Goal: Task Accomplishment & Management: Use online tool/utility

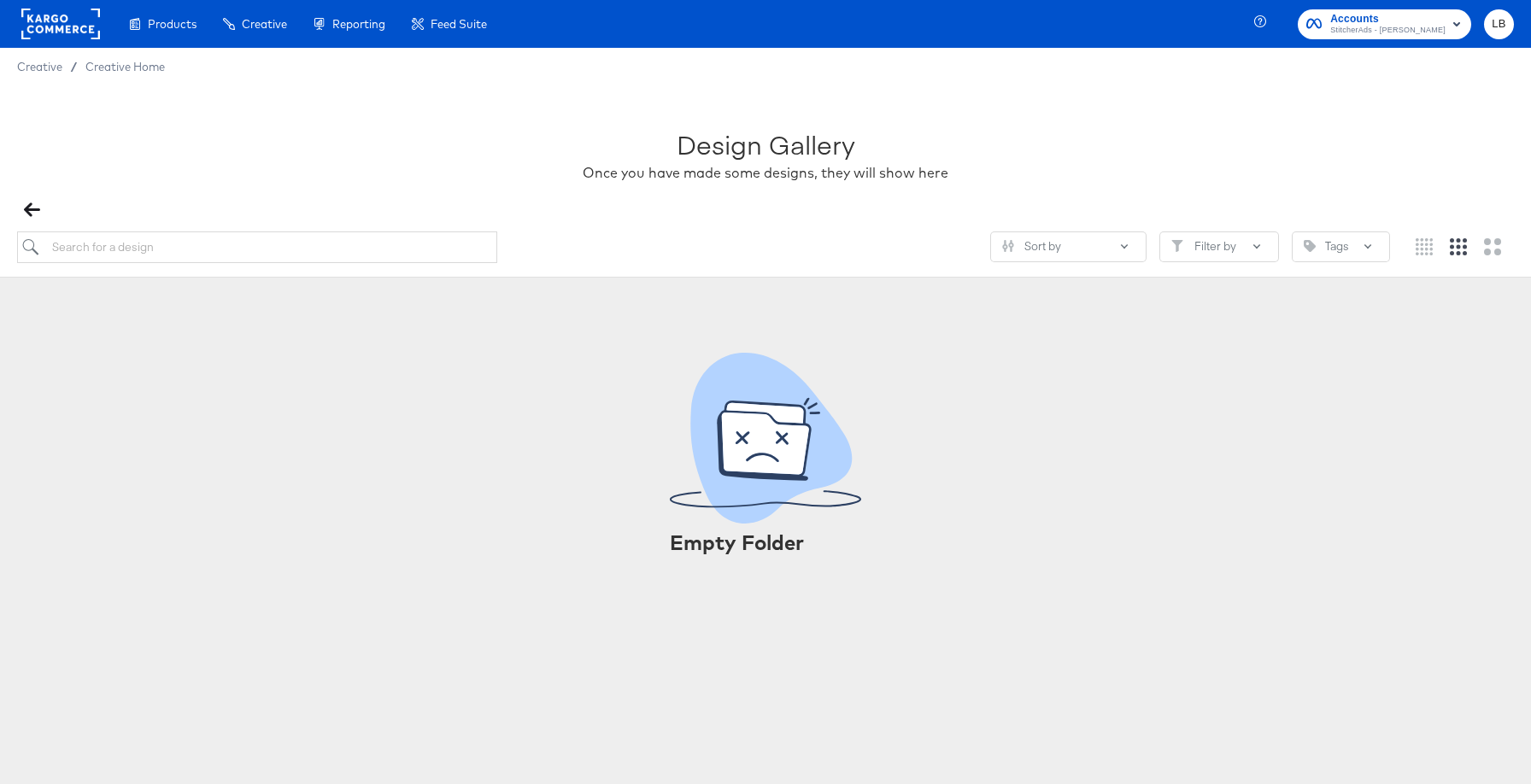
click at [1437, 20] on span "Accounts" at bounding box center [1388, 19] width 115 height 18
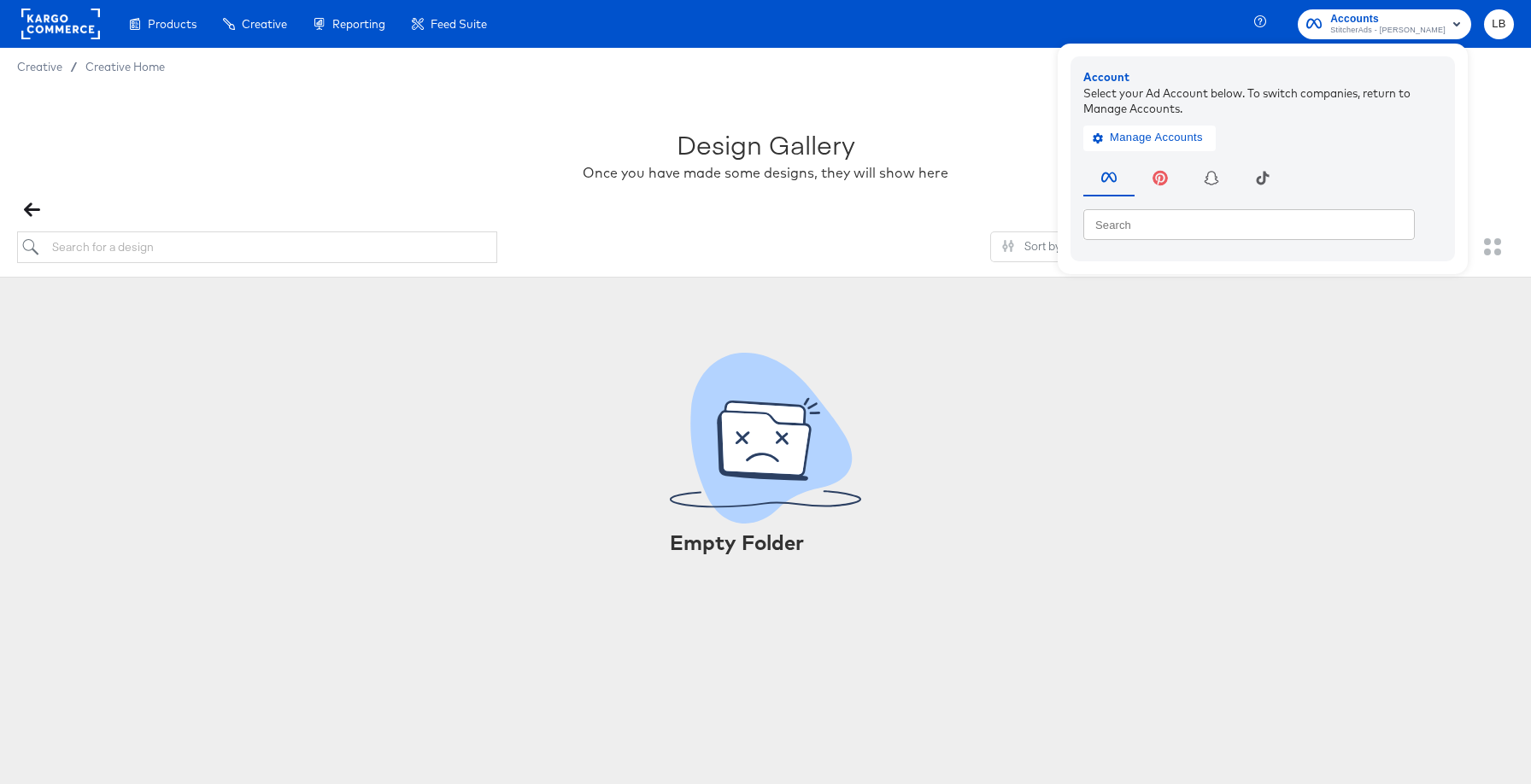
click at [75, 28] on rect at bounding box center [60, 24] width 79 height 31
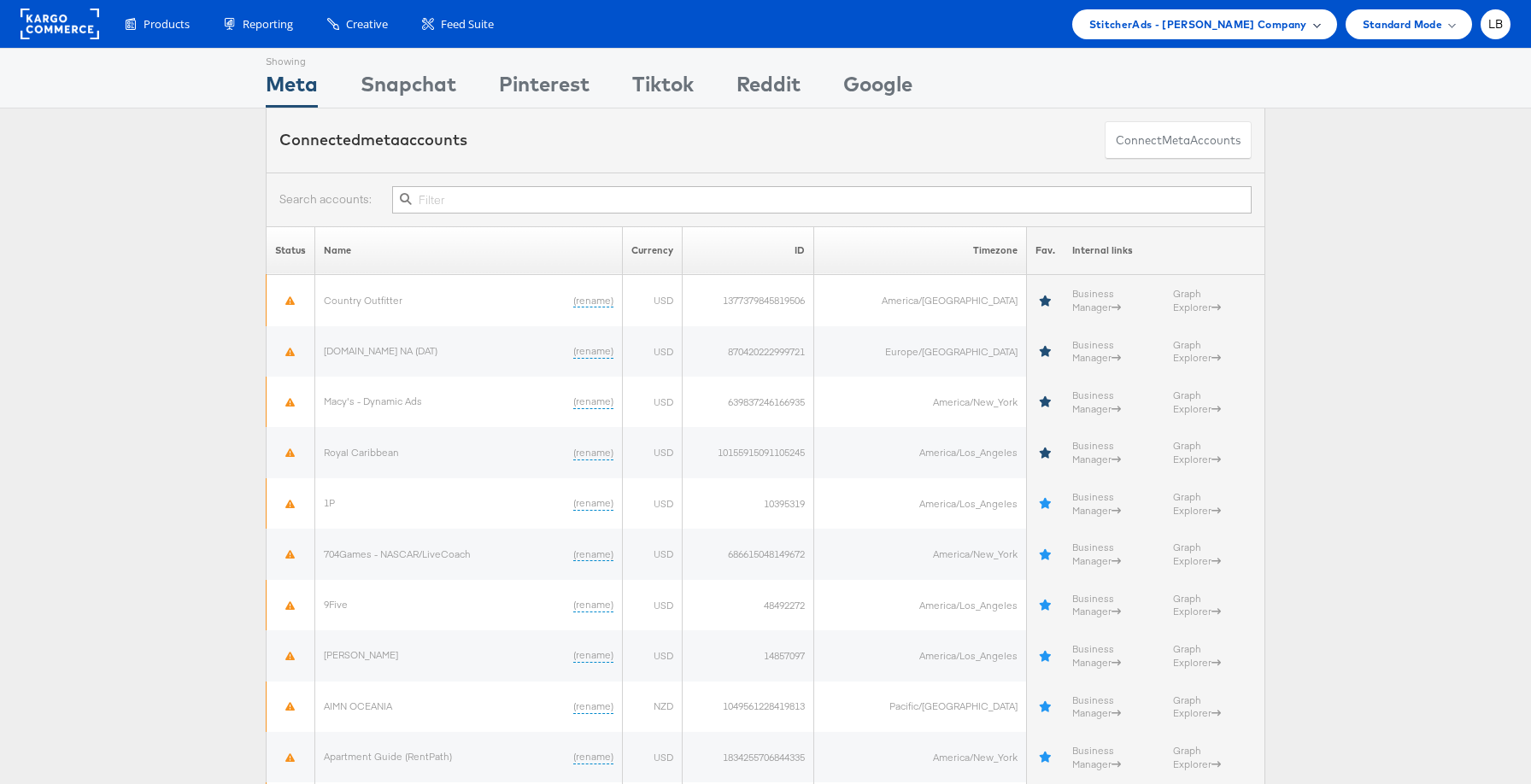
click at [1294, 26] on span "StitcherAds - Adam Kirschner Company" at bounding box center [1197, 24] width 217 height 18
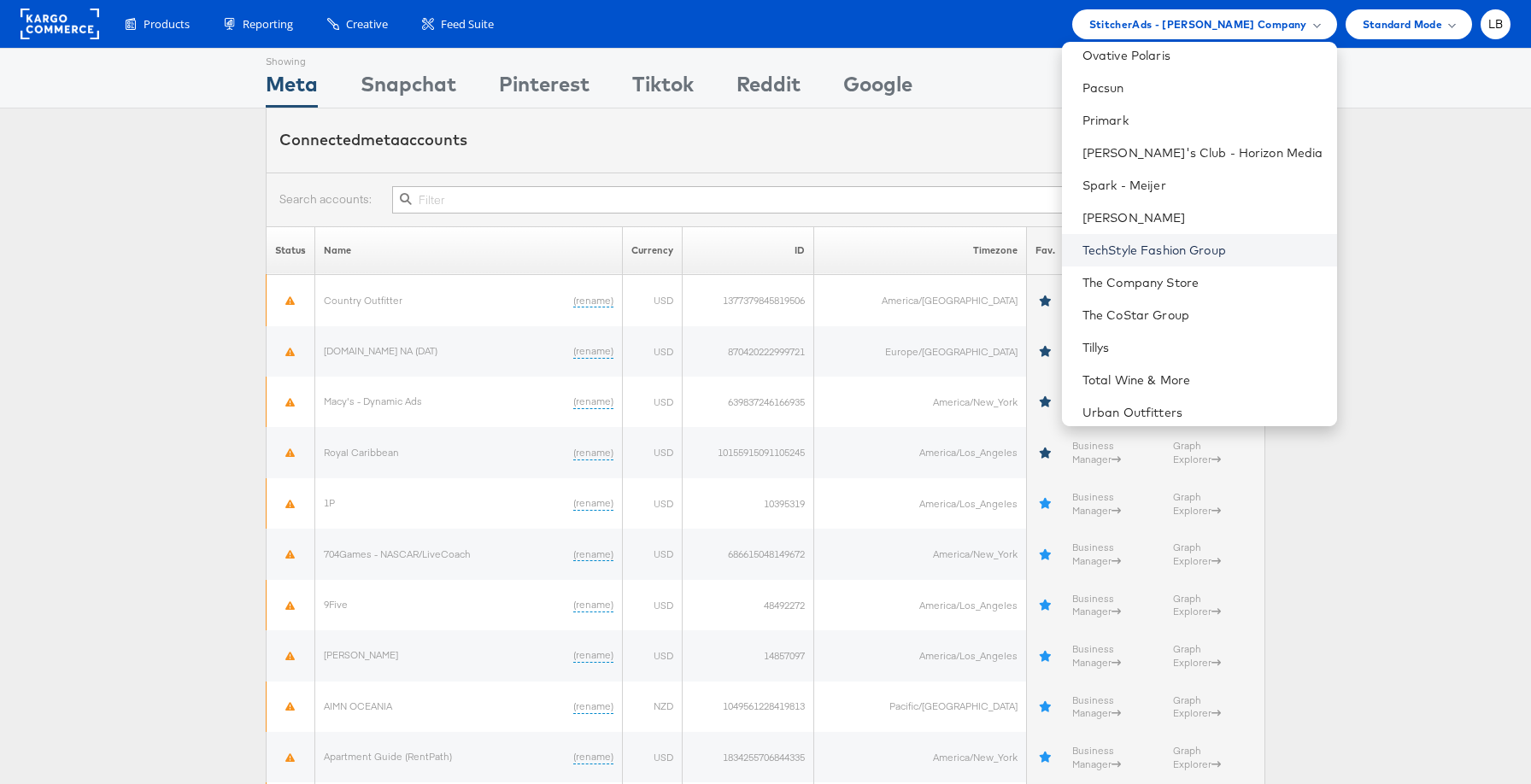
scroll to position [1009, 0]
click at [1233, 217] on link "[PERSON_NAME]" at bounding box center [1203, 223] width 241 height 17
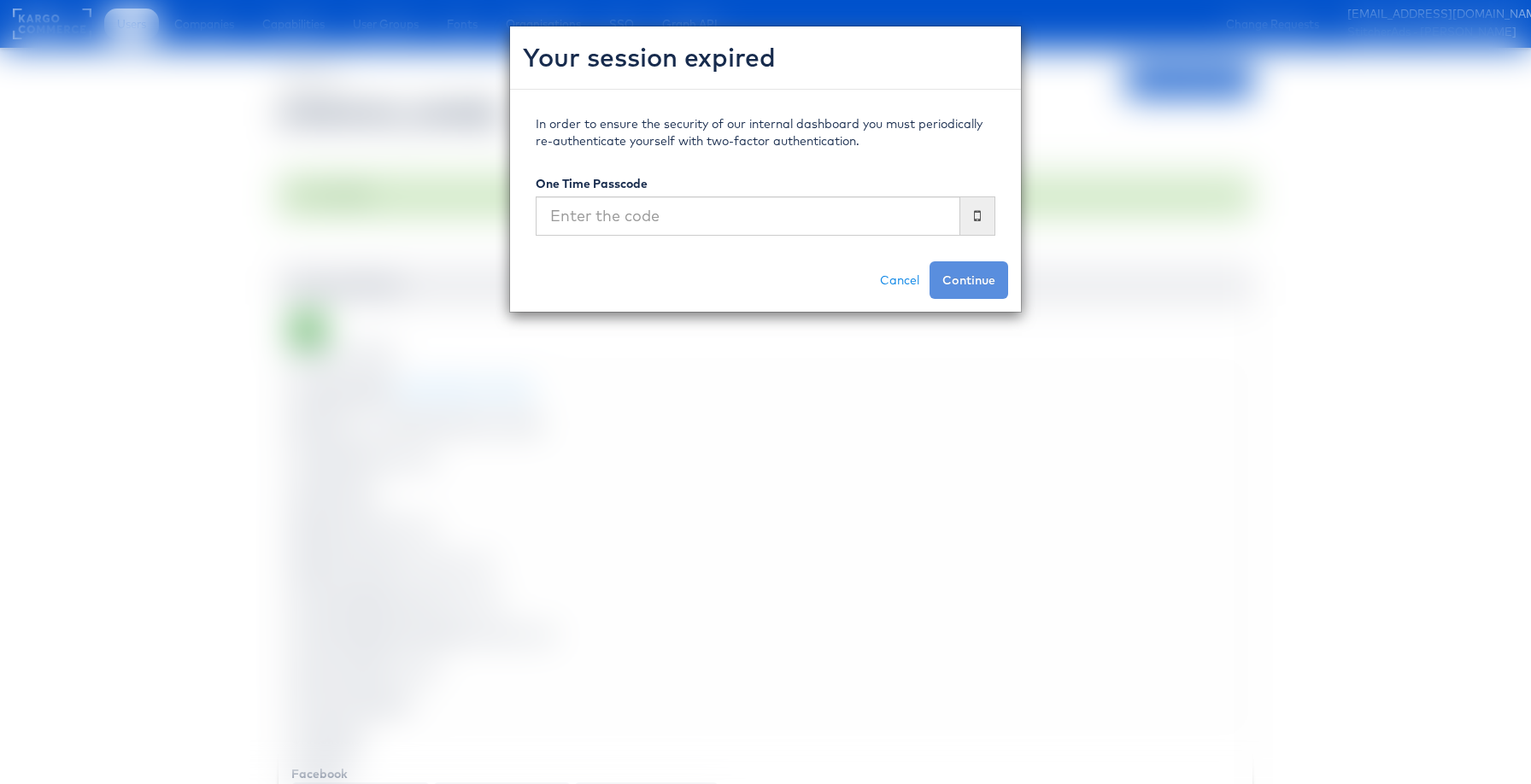
scroll to position [2742, 0]
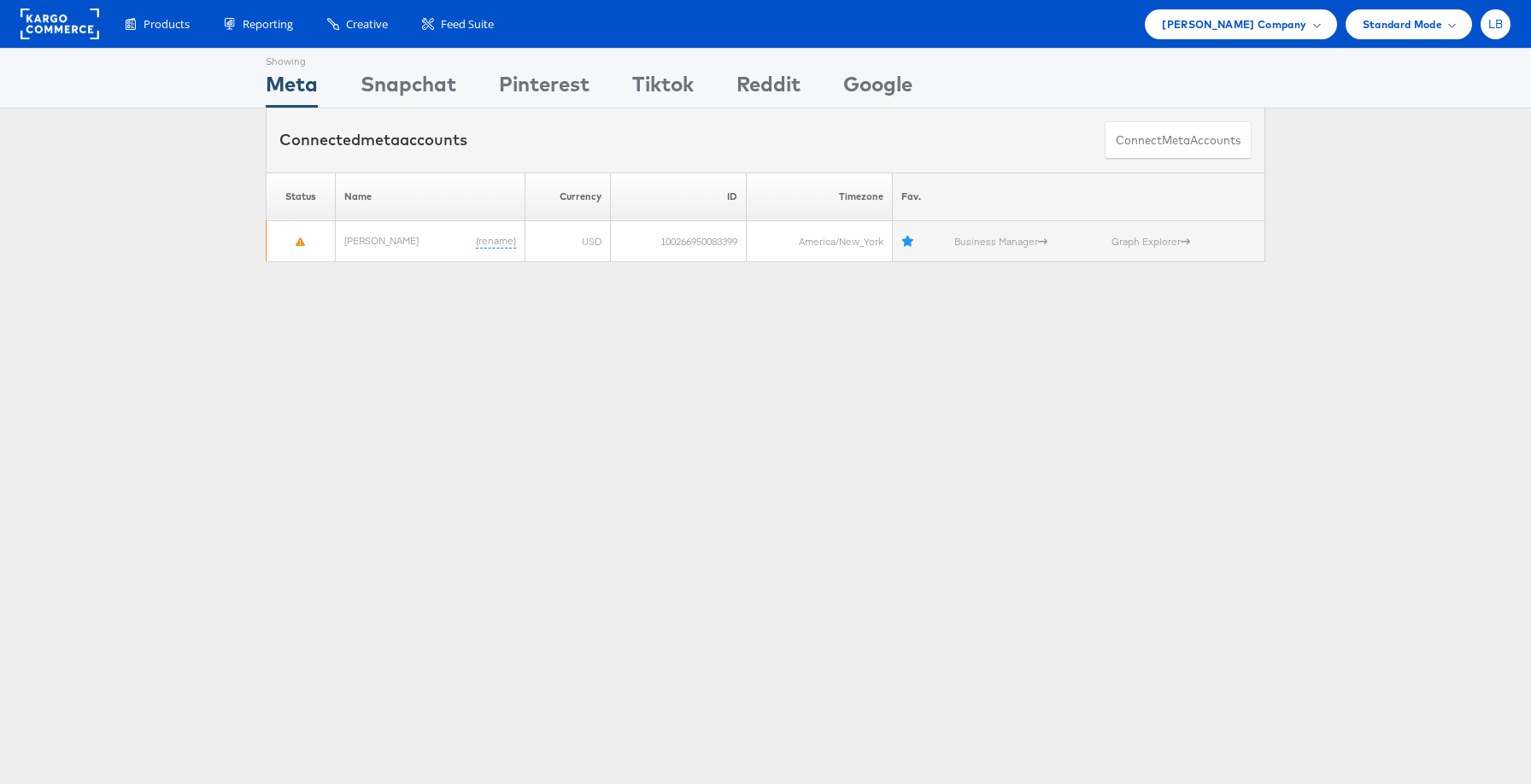
click at [1483, 18] on div "LB" at bounding box center [1495, 24] width 30 height 30
click at [1353, 293] on div "Showing Meta Showing Snapchat Showing Pinterest Showing Tiktok Showing Reddit S…" at bounding box center [765, 475] width 1531 height 854
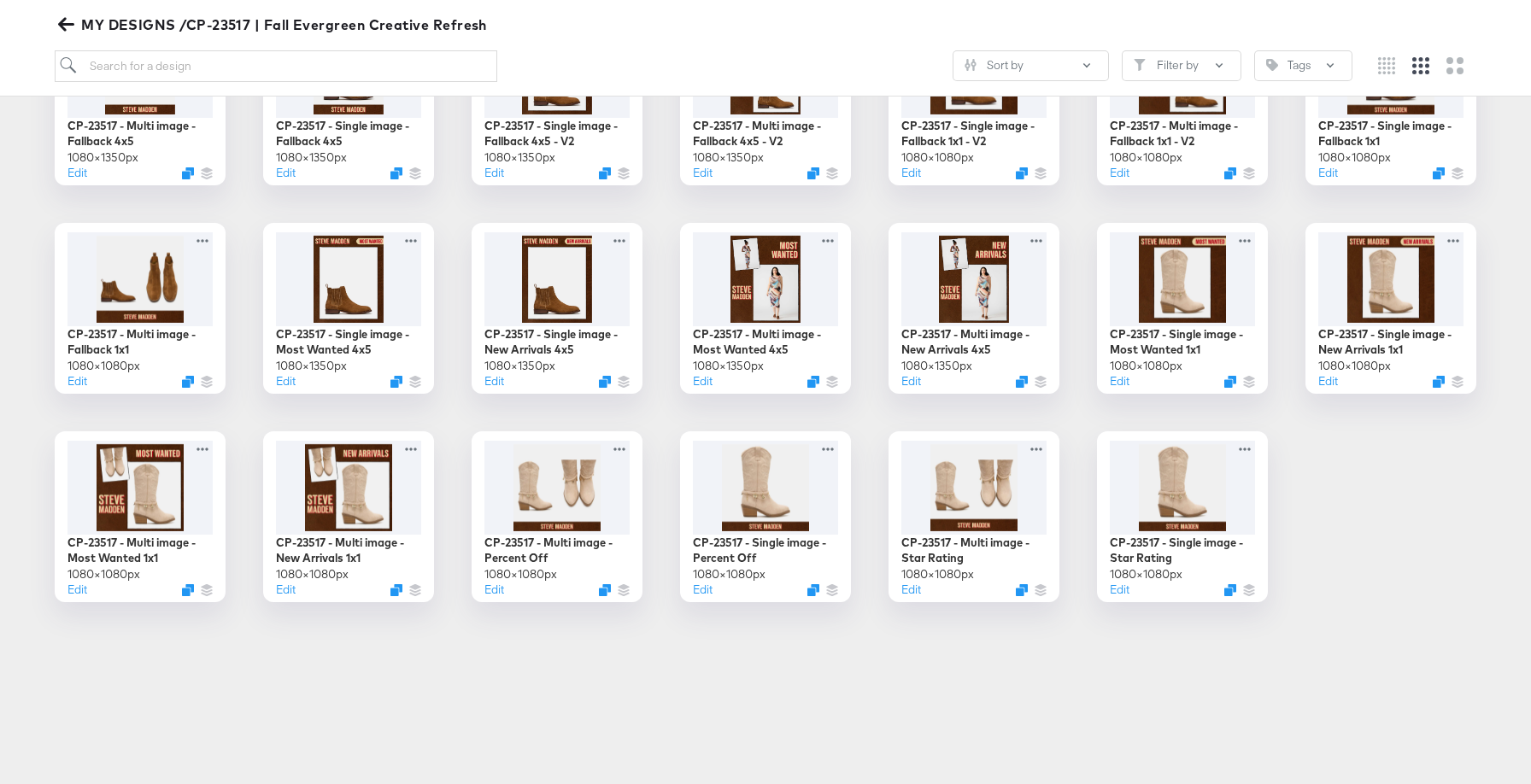
scroll to position [359, 0]
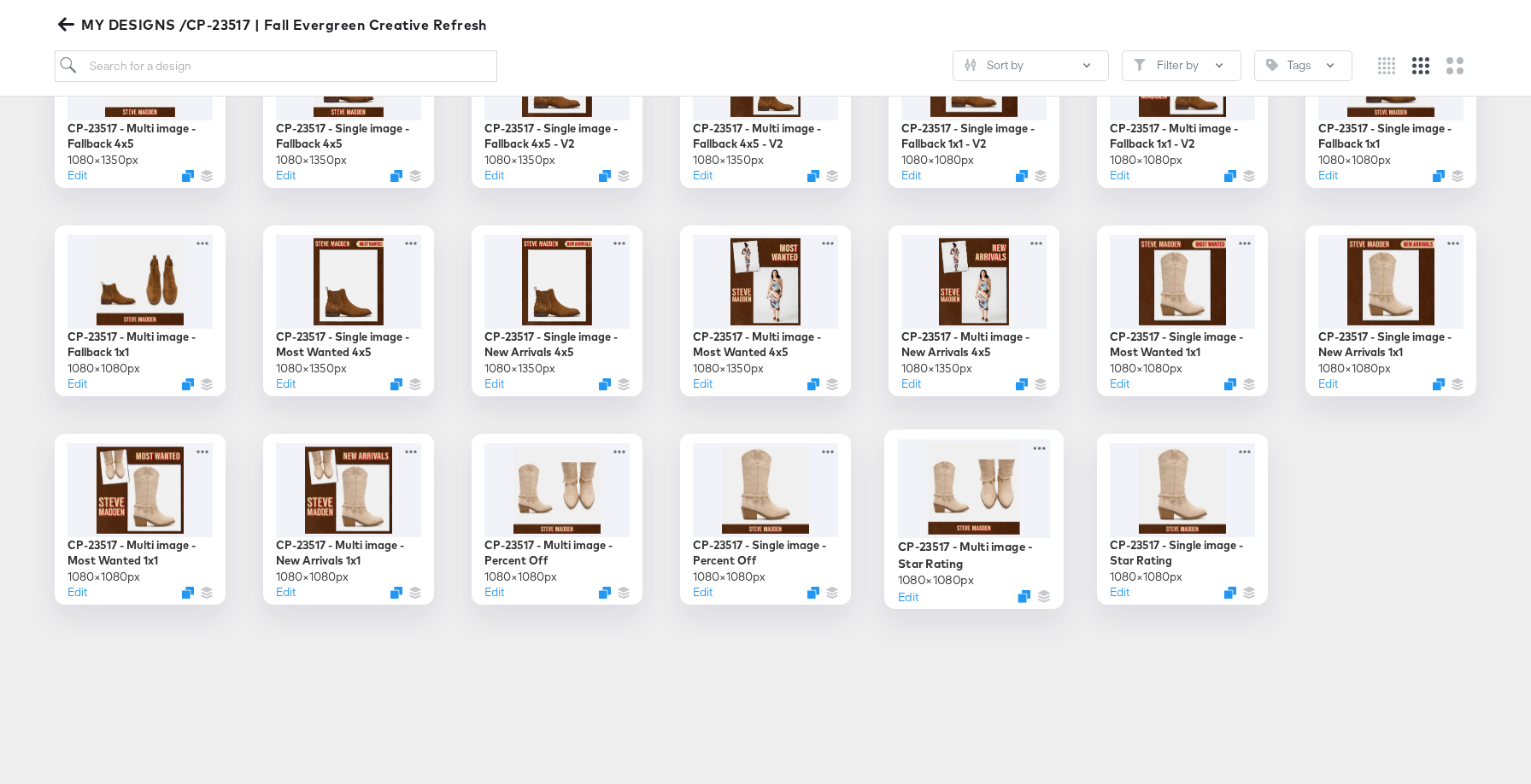
click at [1012, 489] on div at bounding box center [974, 488] width 153 height 99
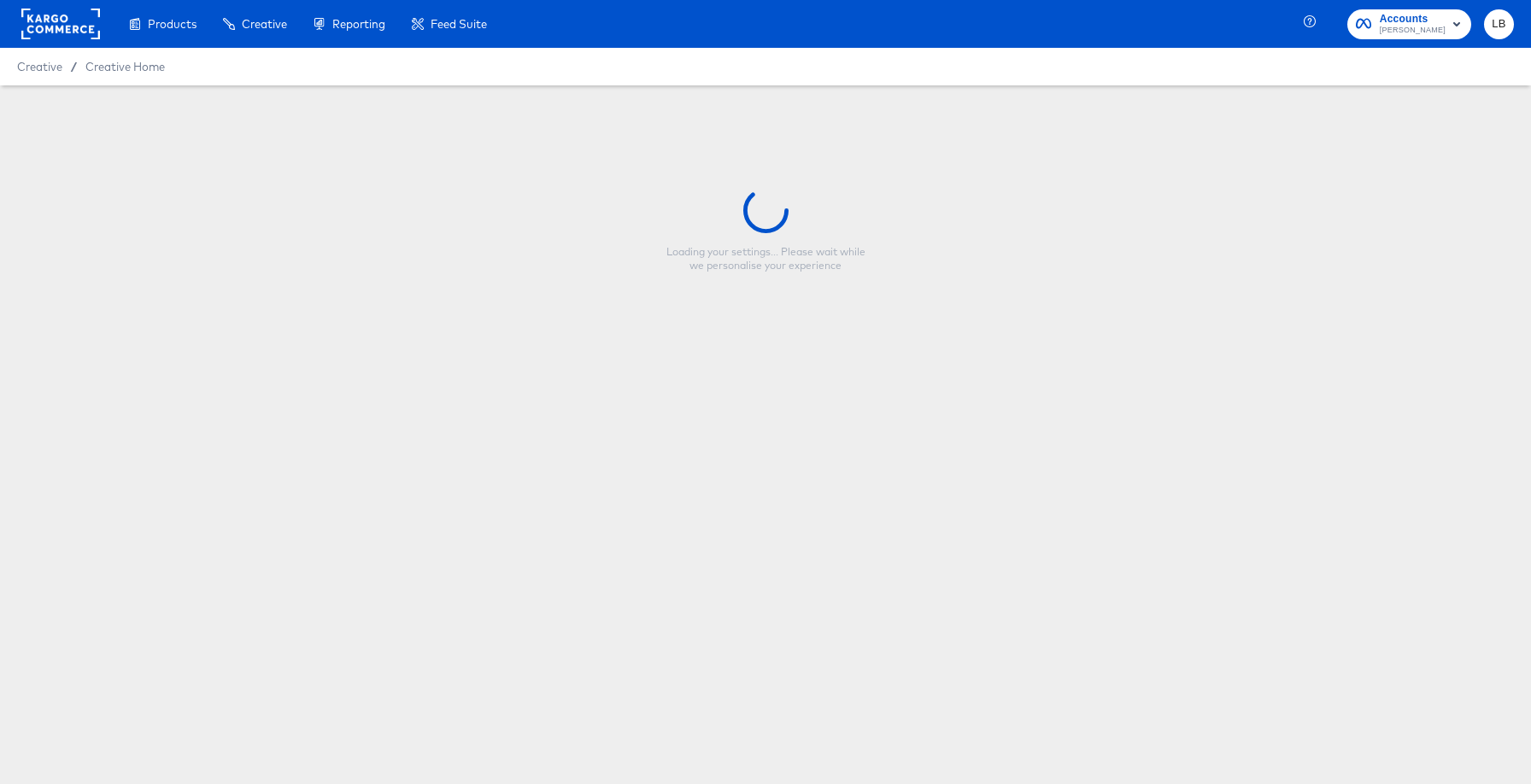
type input "CP-23517 - Multi image - Star Rating"
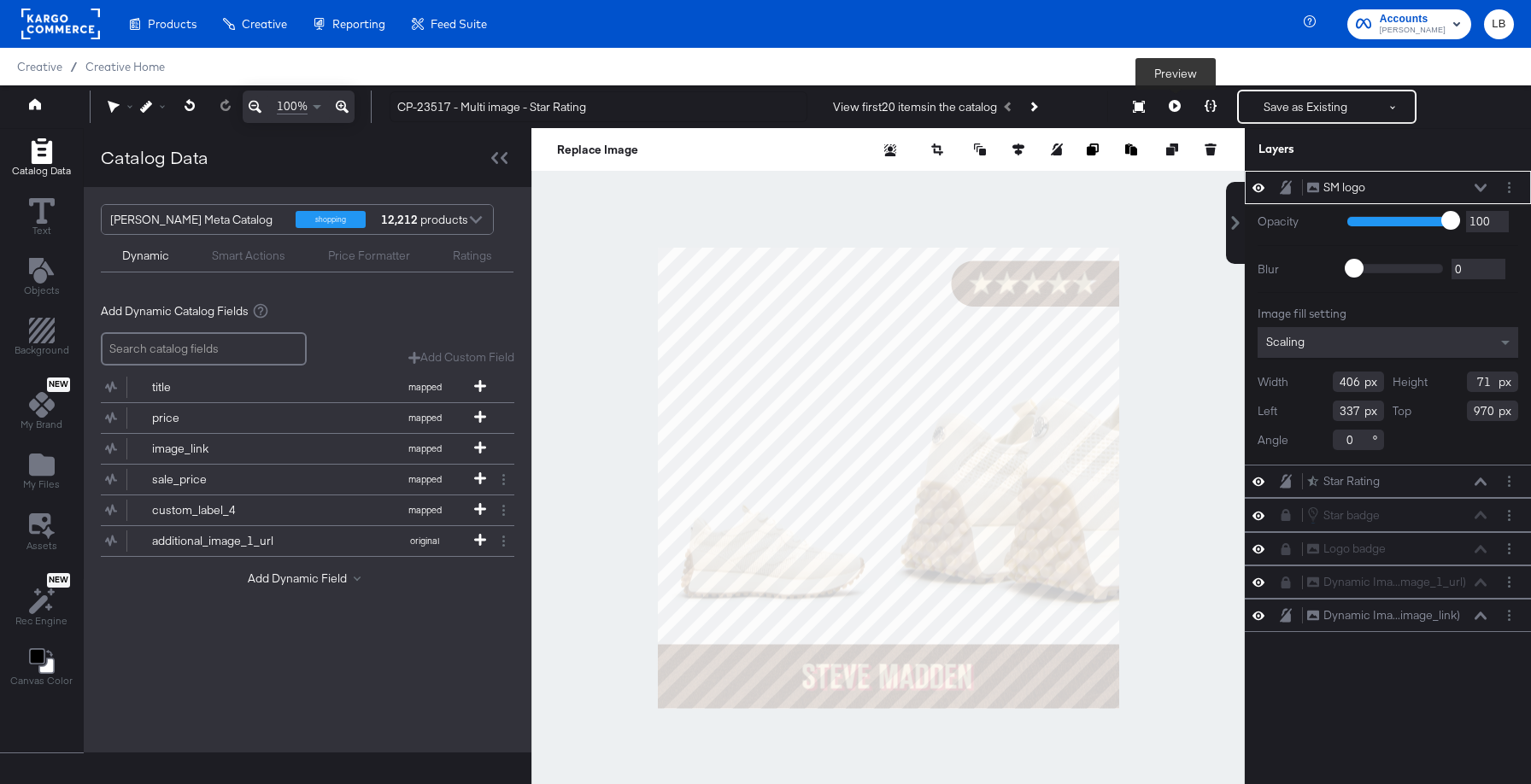
click at [1168, 107] on button at bounding box center [1174, 107] width 36 height 34
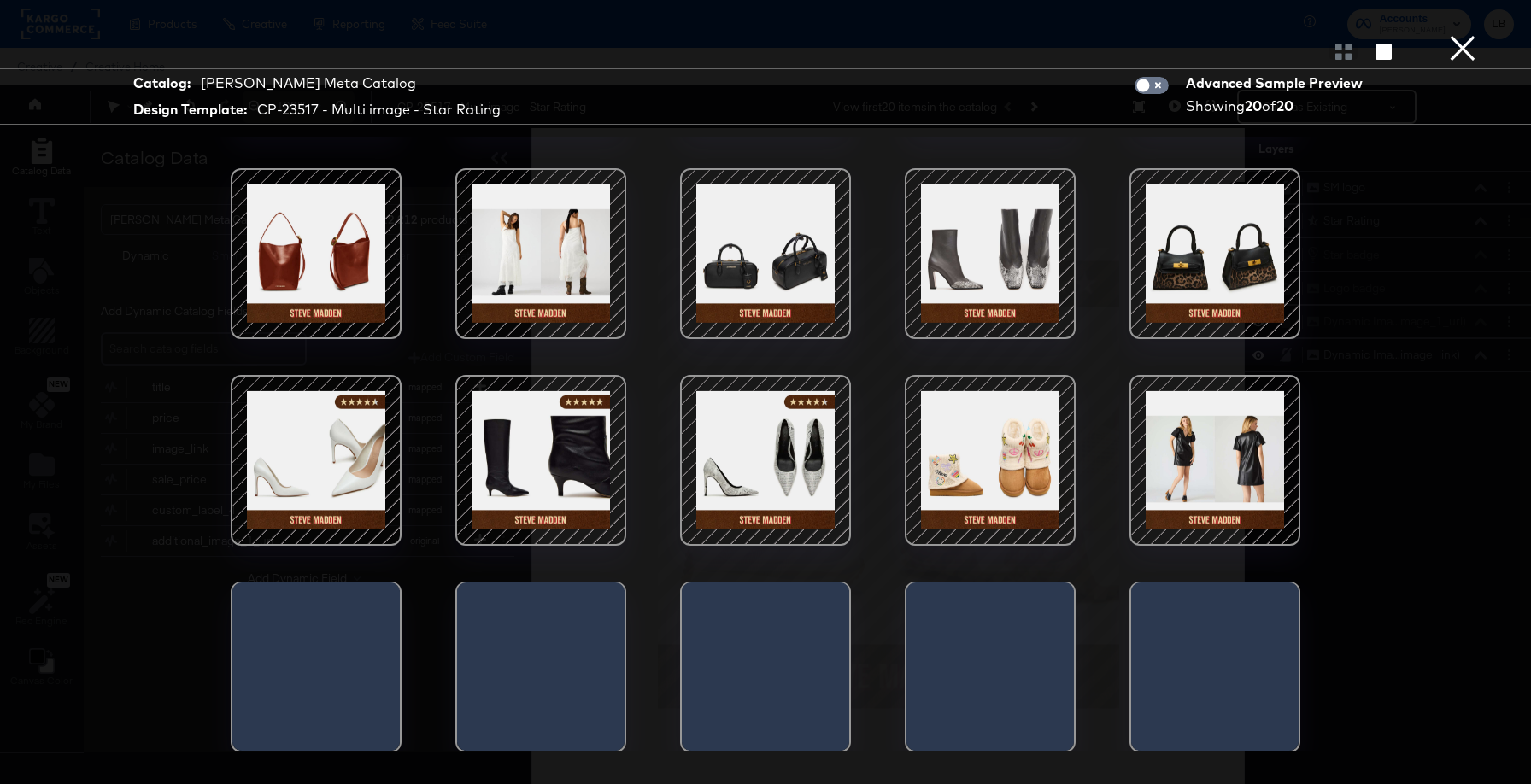
scroll to position [177, 0]
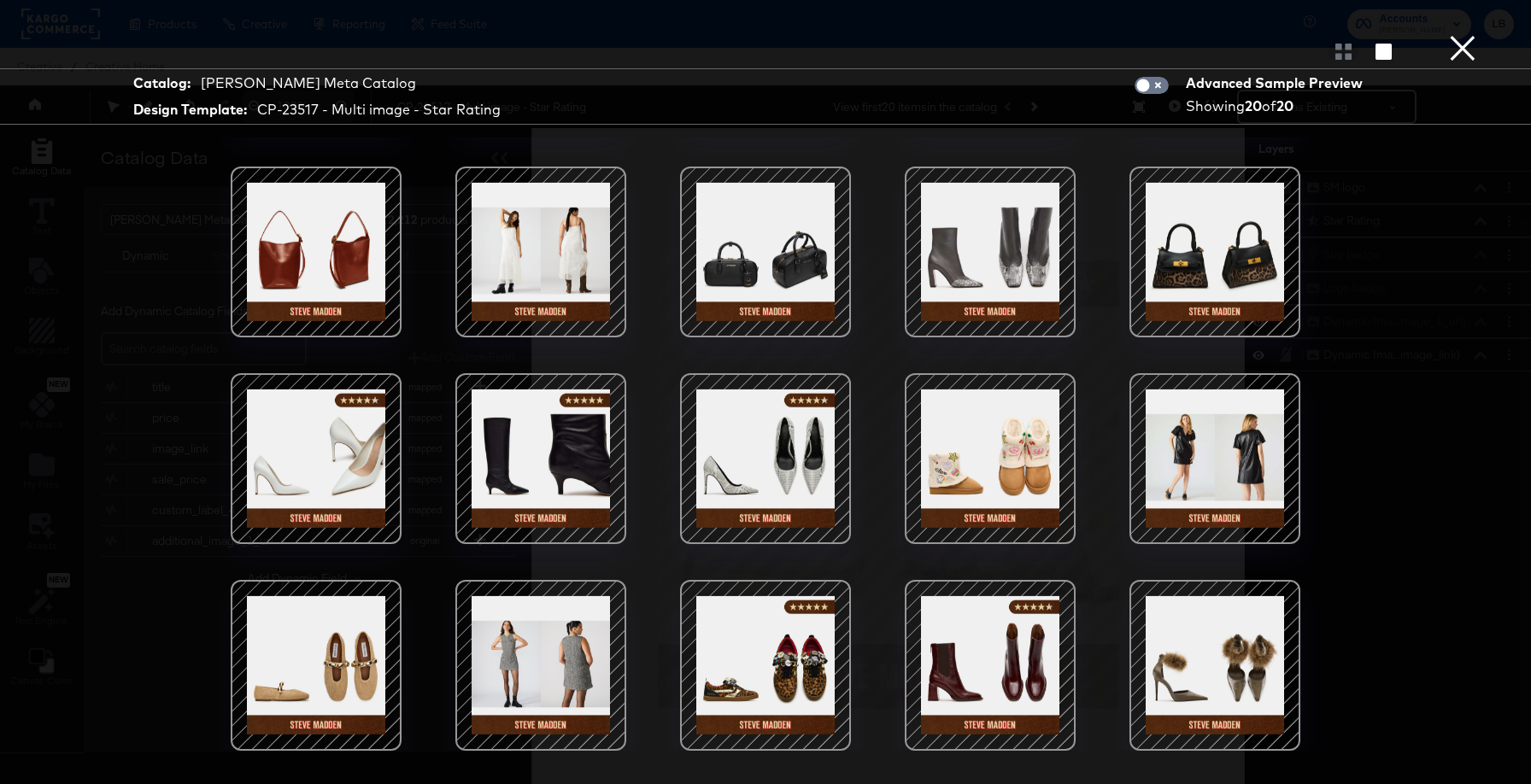
click at [1458, 34] on button "×" at bounding box center [1462, 17] width 34 height 34
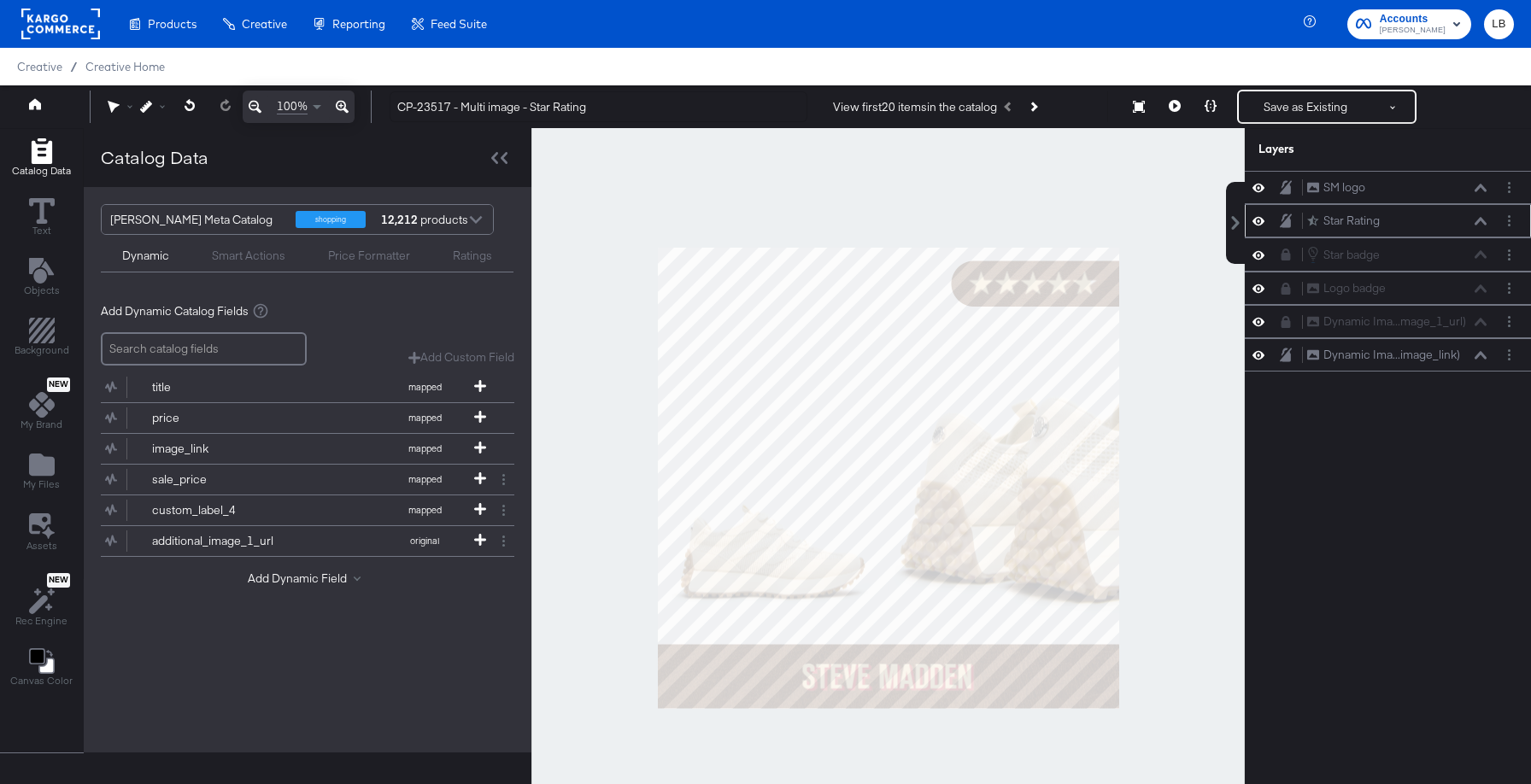
click at [1479, 222] on icon at bounding box center [1480, 221] width 12 height 9
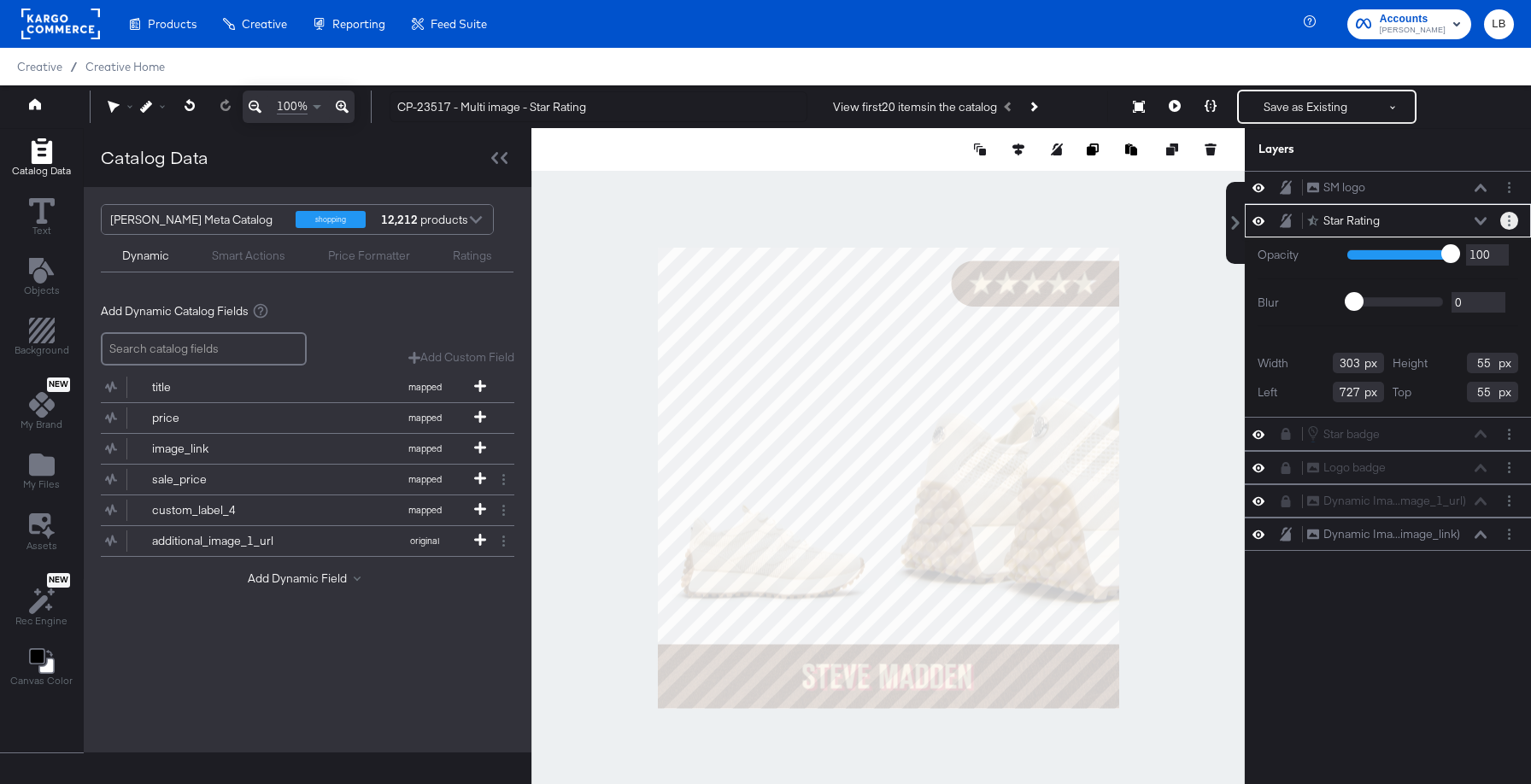
click at [1512, 224] on button "Layer Options" at bounding box center [1509, 221] width 18 height 18
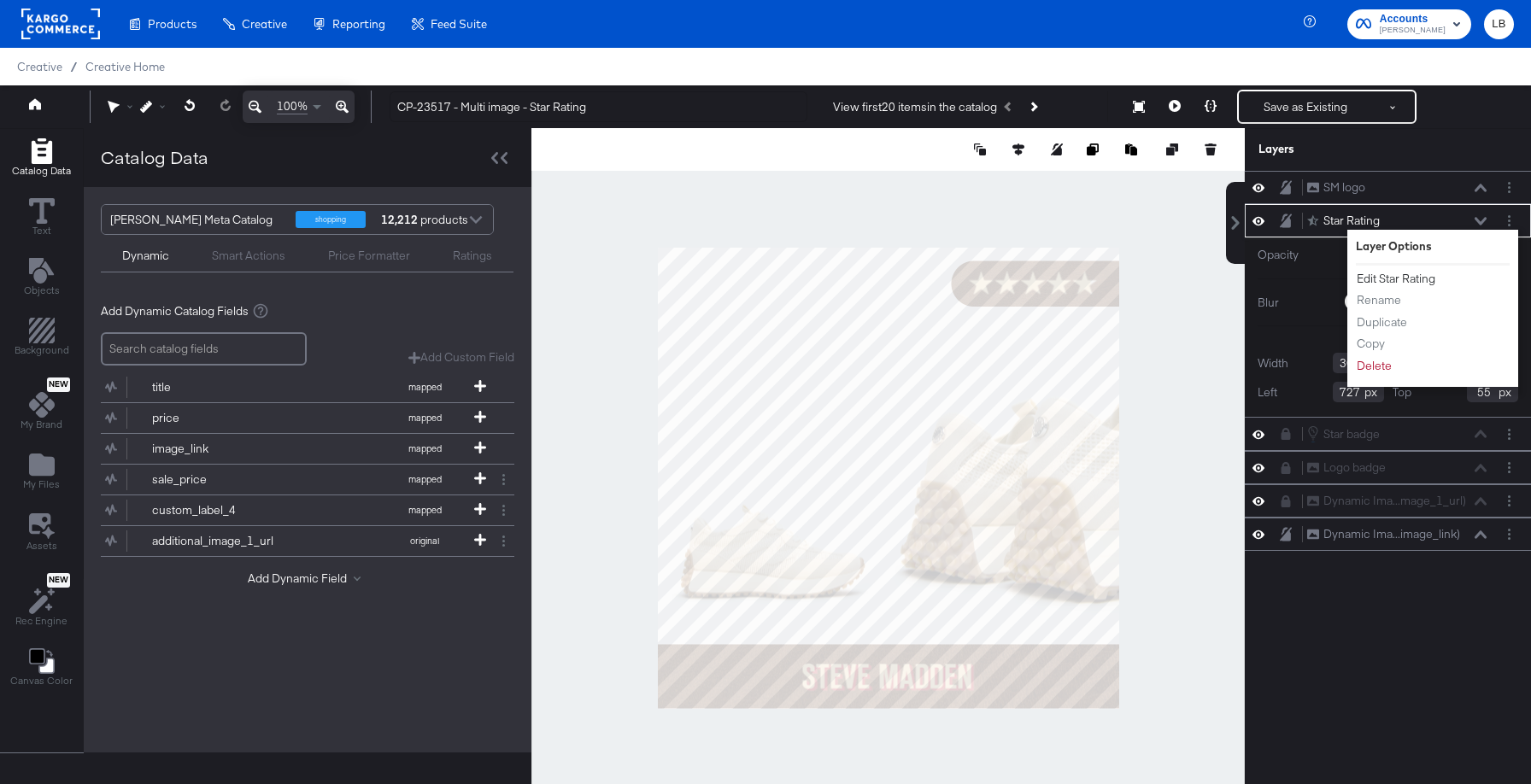
click at [1411, 277] on button "Edit Star Rating" at bounding box center [1396, 279] width 80 height 18
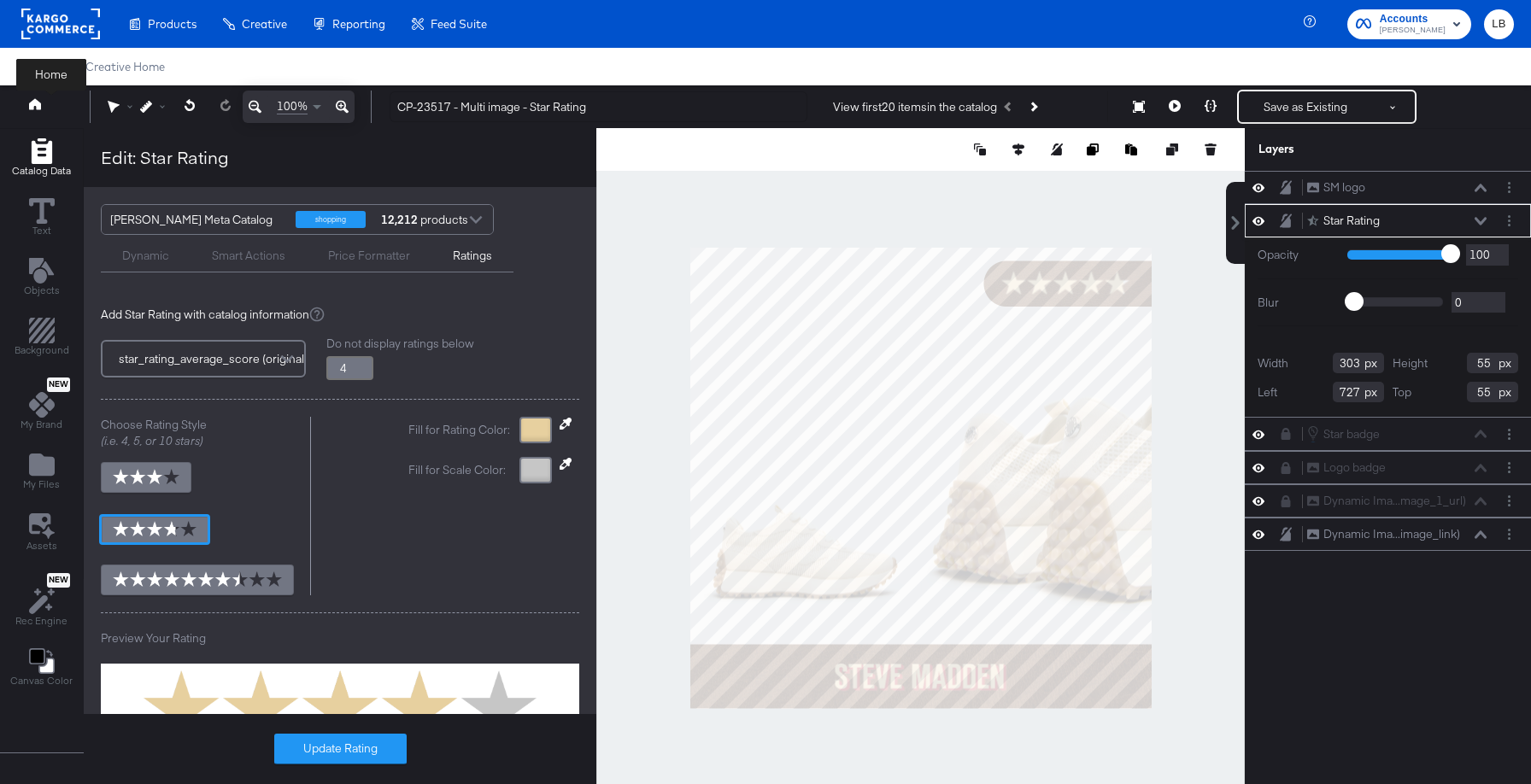
click at [44, 107] on button at bounding box center [52, 107] width 68 height 31
click at [34, 99] on icon at bounding box center [35, 103] width 12 height 11
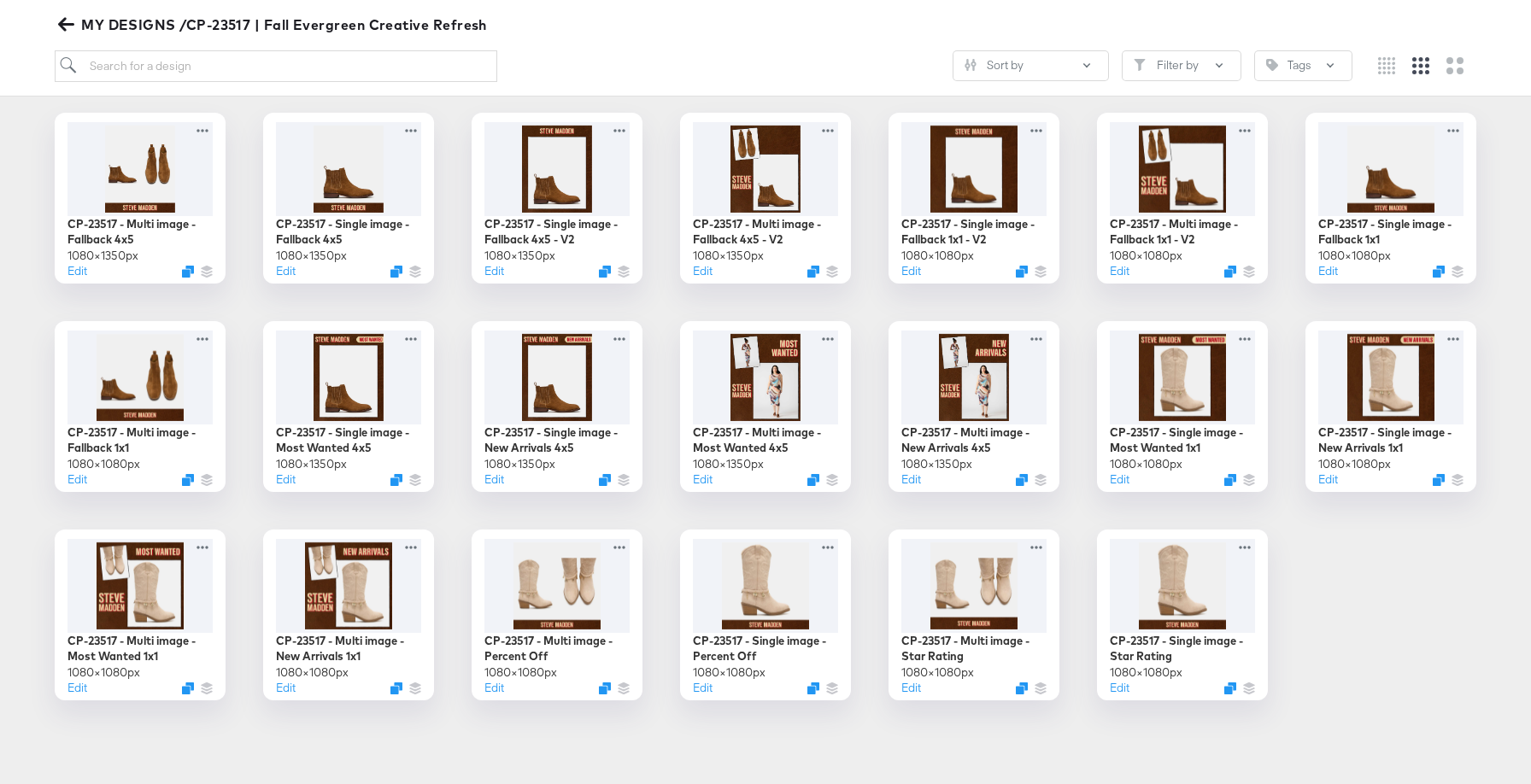
scroll to position [264, 0]
click at [1211, 567] on div at bounding box center [1183, 582] width 153 height 99
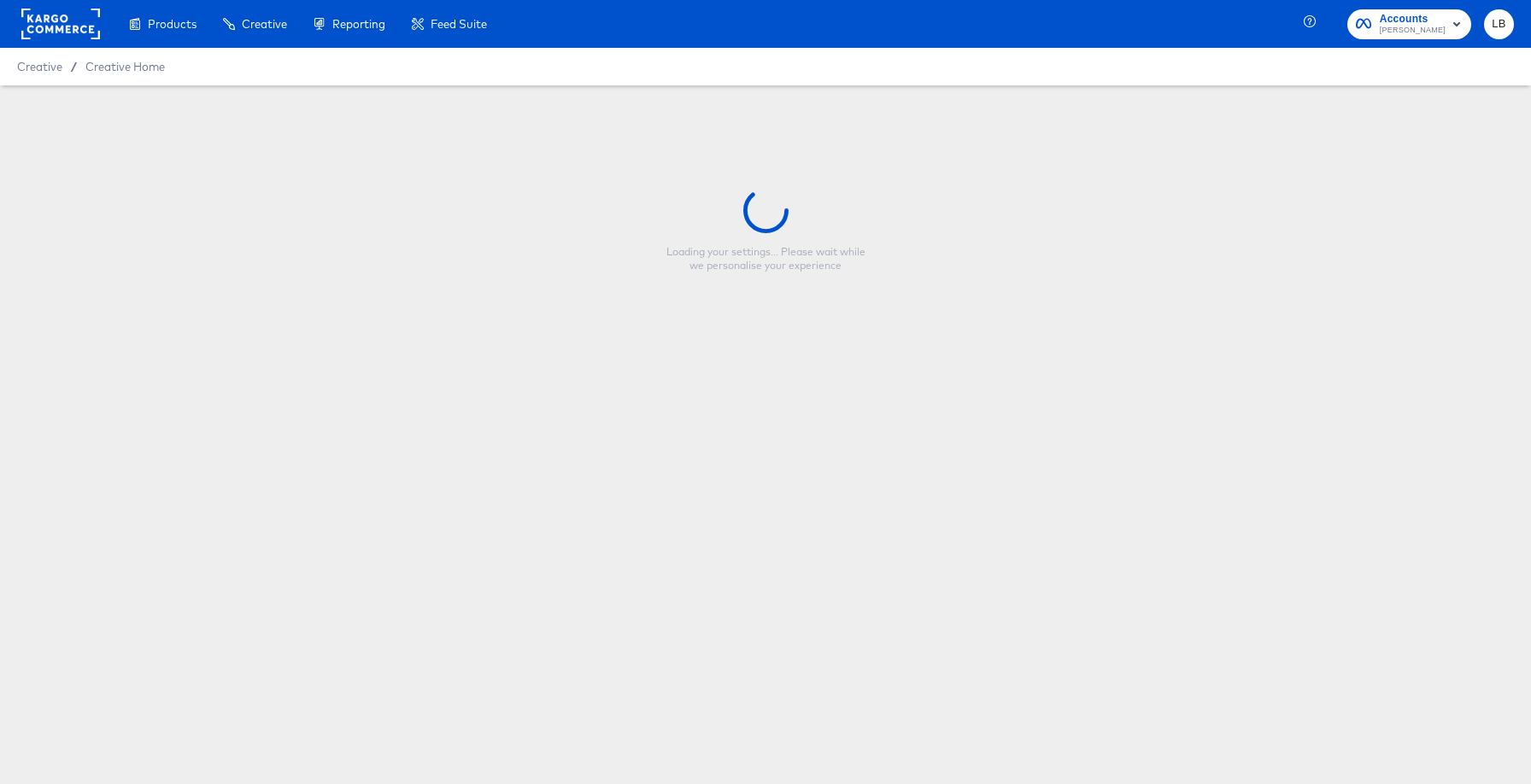
type input "CP-23517 - Single image - Star Rating"
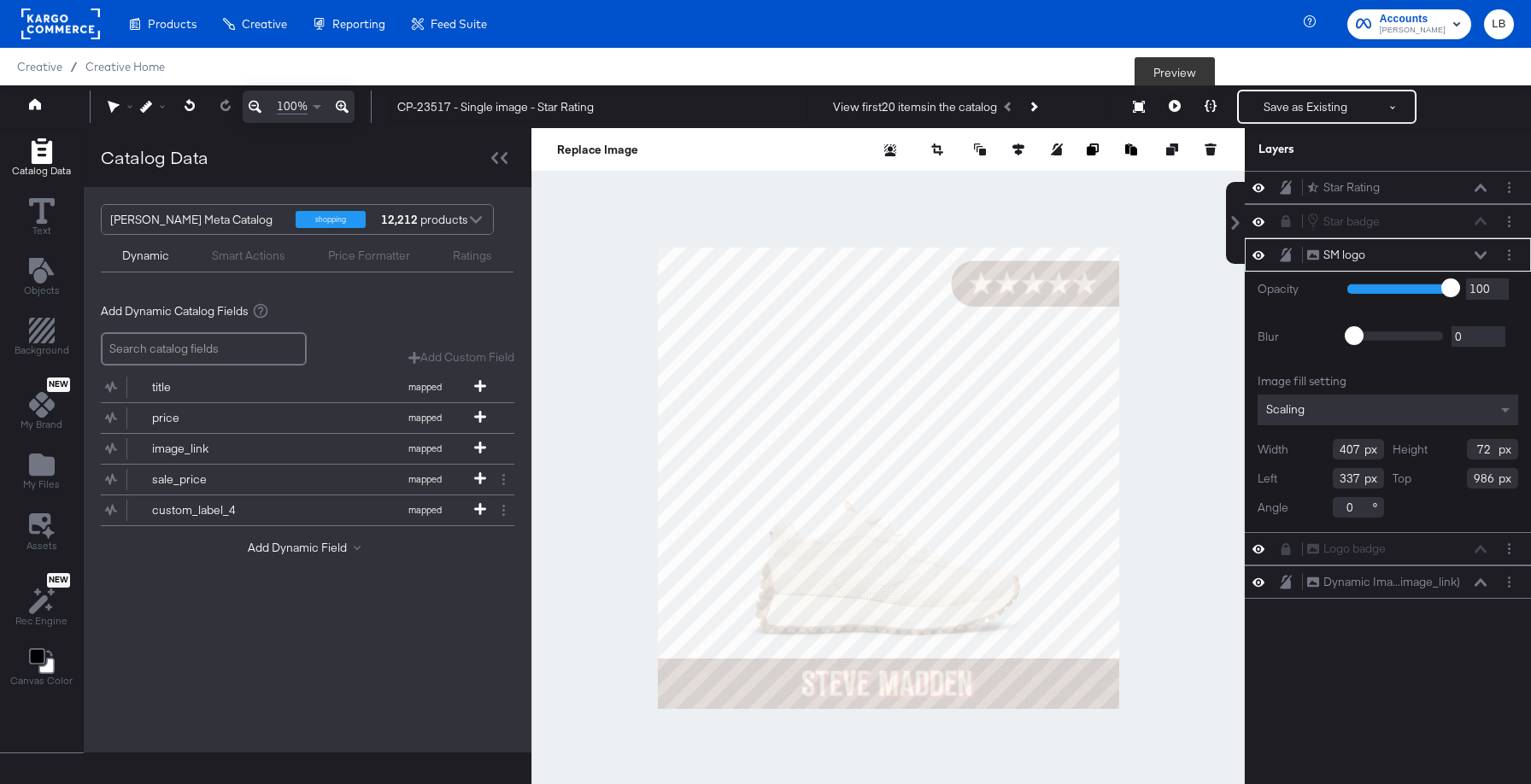
click at [1175, 115] on button at bounding box center [1174, 107] width 36 height 34
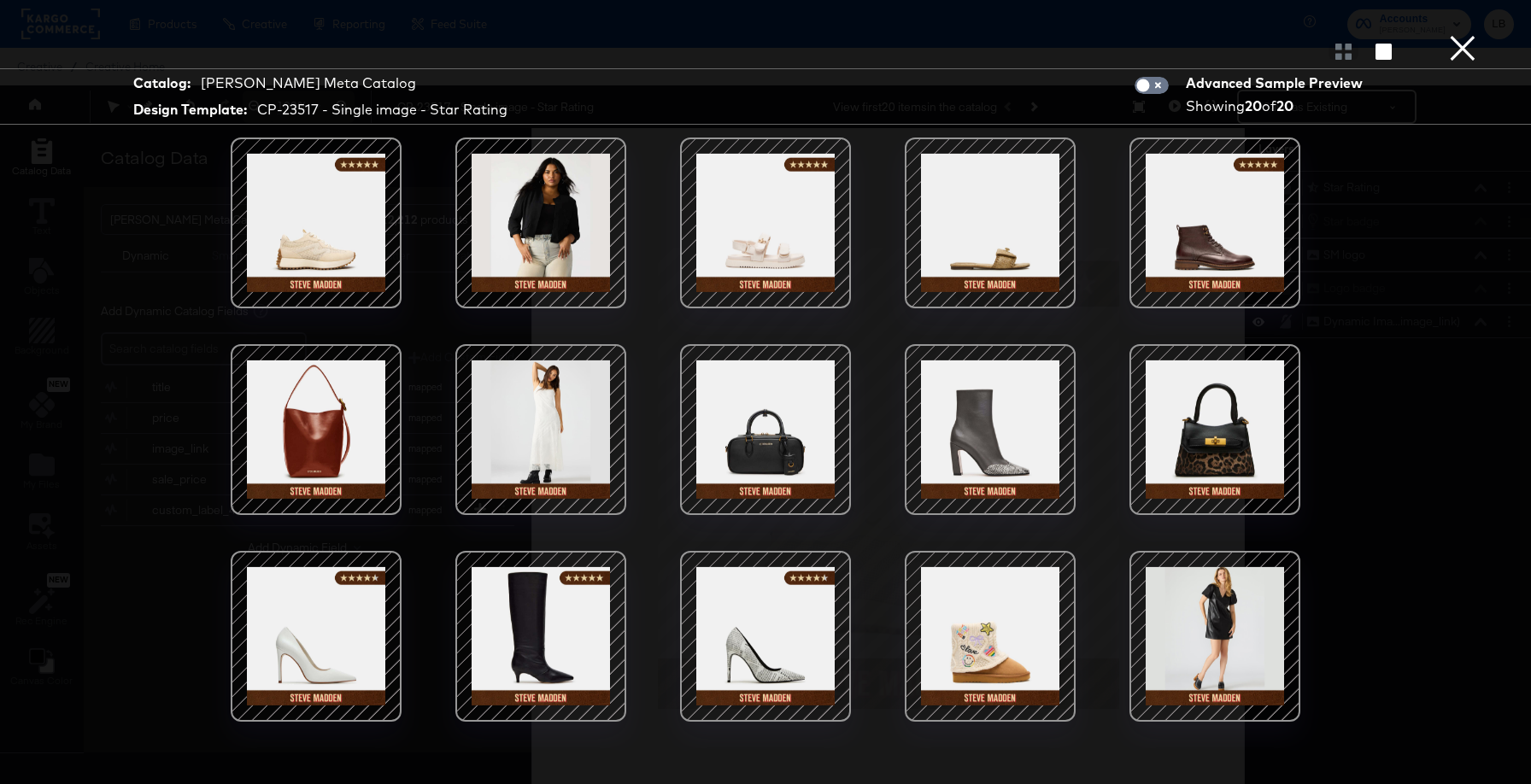
click at [148, 321] on div at bounding box center [765, 444] width 1281 height 613
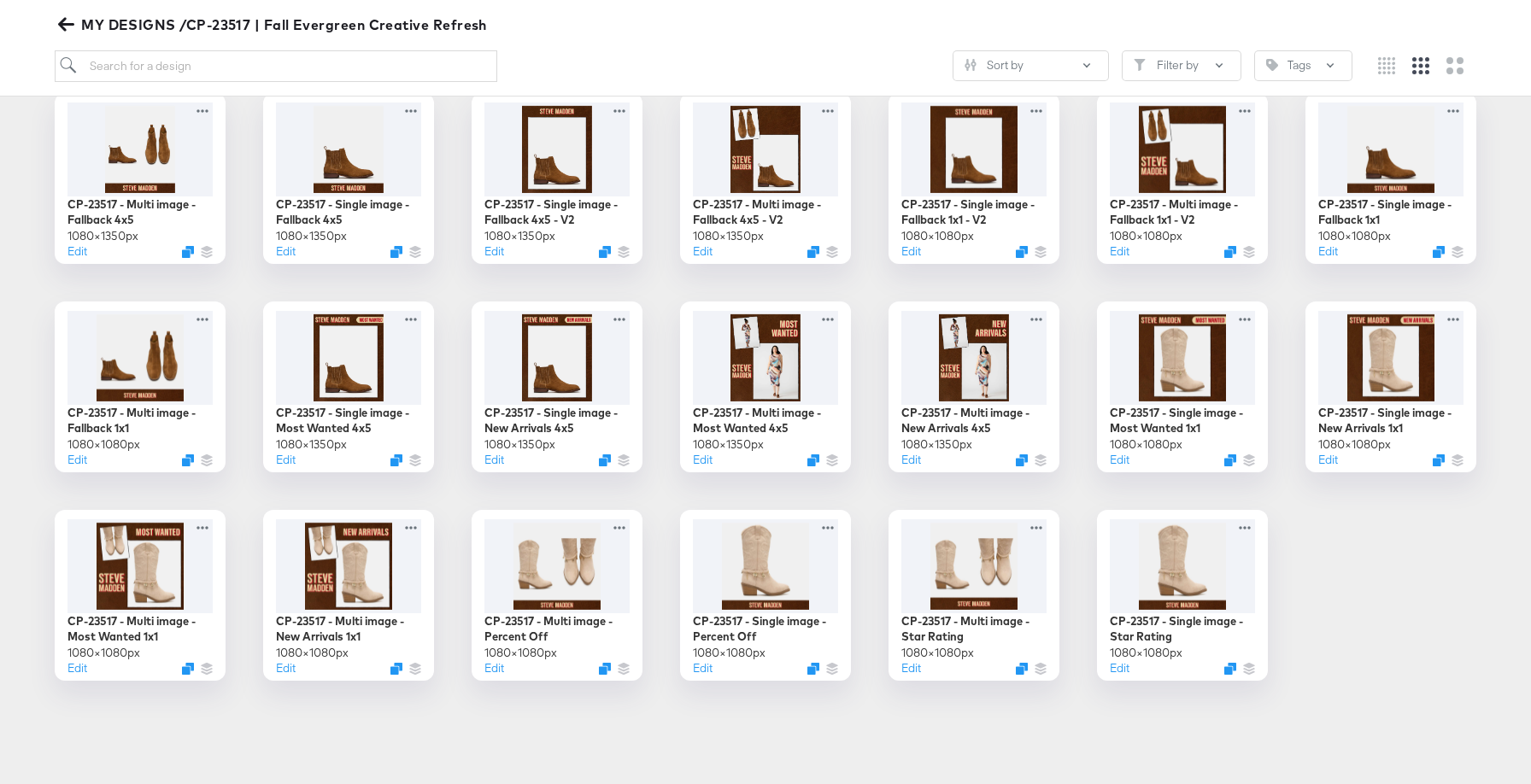
scroll to position [229, 0]
